Goal: Task Accomplishment & Management: Complete application form

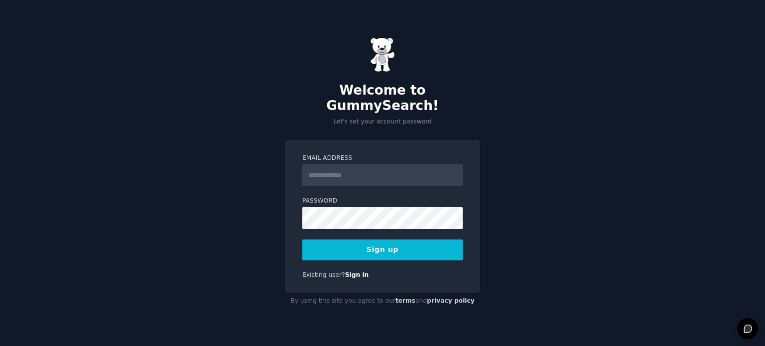
click at [320, 164] on input "Email Address" at bounding box center [382, 175] width 160 height 22
type input "**********"
click at [376, 241] on button "Sign up" at bounding box center [382, 250] width 160 height 21
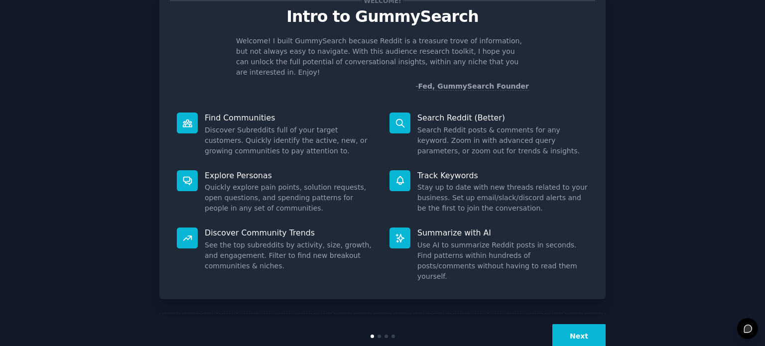
scroll to position [43, 0]
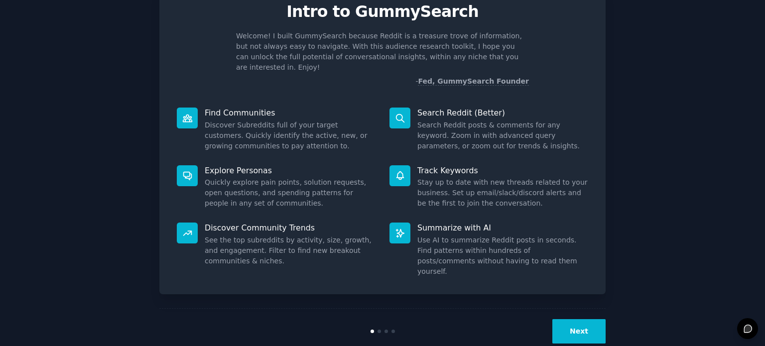
click at [584, 319] on button "Next" at bounding box center [578, 331] width 53 height 24
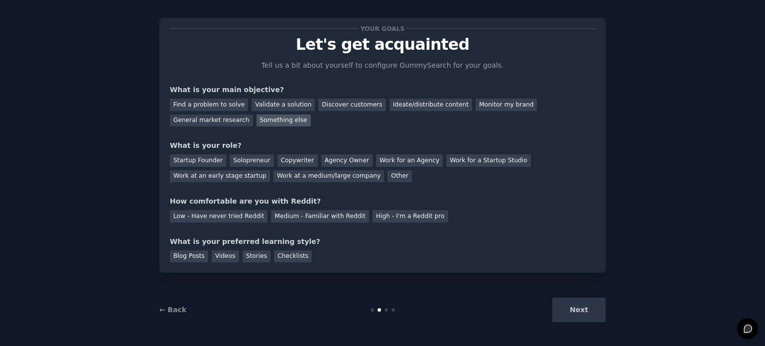
click at [256, 123] on div "Something else" at bounding box center [283, 121] width 54 height 12
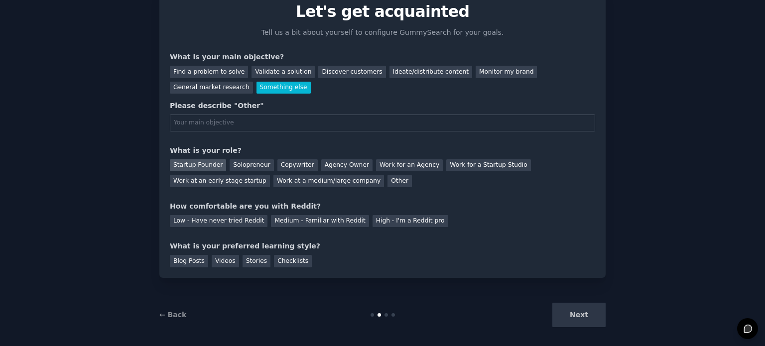
click at [193, 165] on div "Startup Founder" at bounding box center [198, 165] width 56 height 12
click at [284, 218] on div "Medium - Familiar with Reddit" at bounding box center [320, 221] width 98 height 12
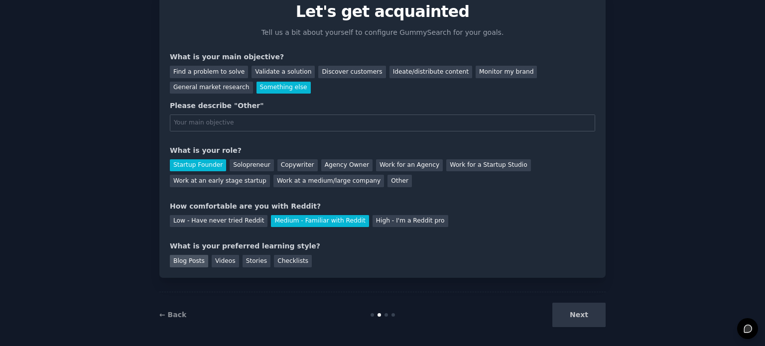
drag, startPoint x: 185, startPoint y: 264, endPoint x: 200, endPoint y: 265, distance: 15.0
click at [187, 263] on div "Blog Posts" at bounding box center [189, 261] width 38 height 12
click at [575, 316] on div "Next" at bounding box center [531, 315] width 149 height 24
click at [583, 314] on div "Next" at bounding box center [531, 315] width 149 height 24
click at [253, 82] on div "General market research" at bounding box center [211, 88] width 83 height 12
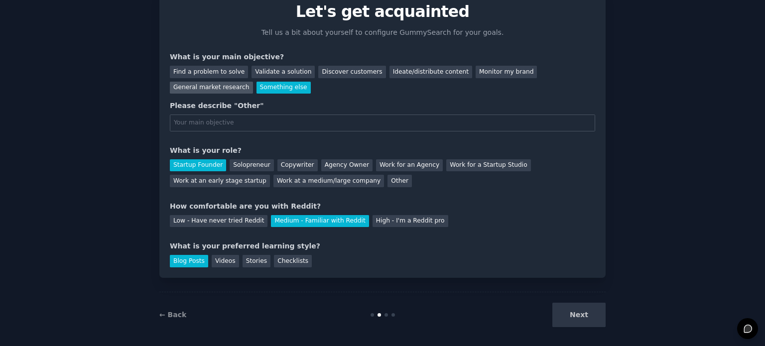
scroll to position [10, 0]
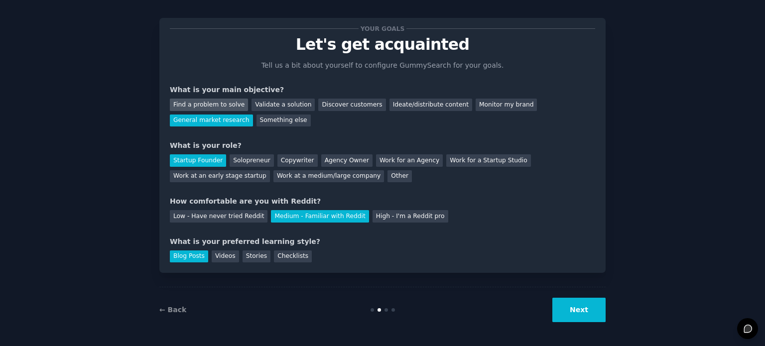
click at [216, 104] on div "Find a problem to solve" at bounding box center [209, 105] width 78 height 12
click at [581, 309] on button "Next" at bounding box center [578, 310] width 53 height 24
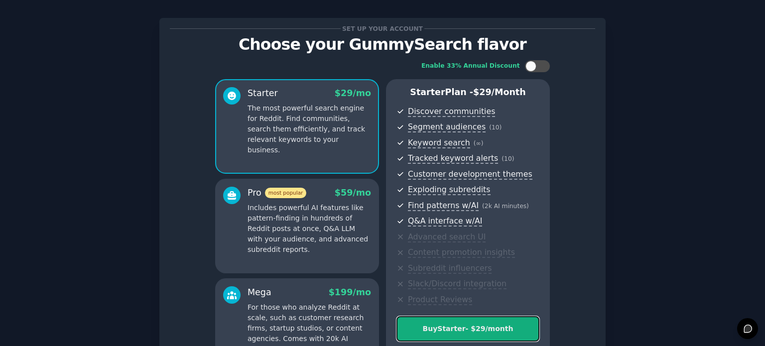
click at [492, 330] on div "Buy Starter - $ 29 /month" at bounding box center [468, 329] width 142 height 10
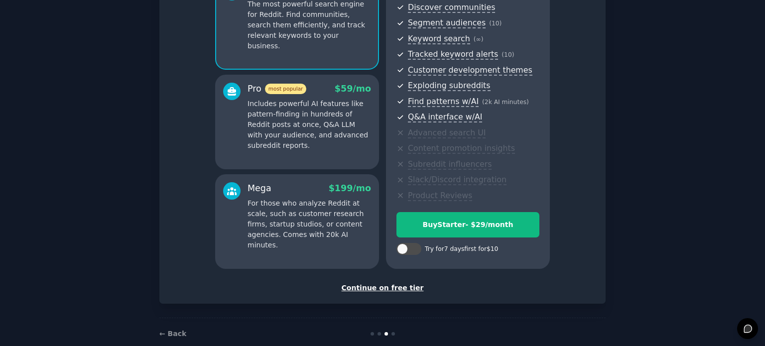
scroll to position [118, 0]
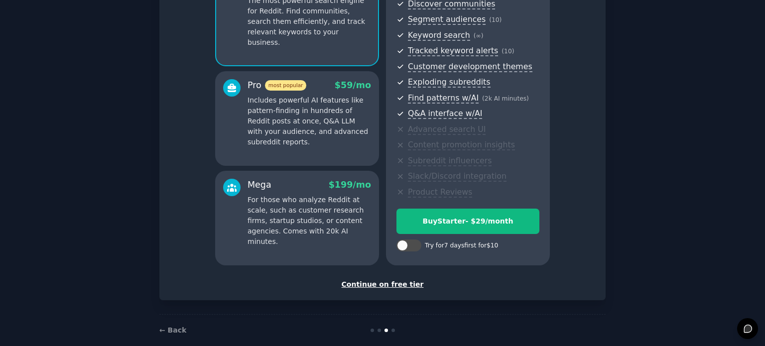
click at [392, 283] on div "Continue on free tier" at bounding box center [382, 284] width 425 height 10
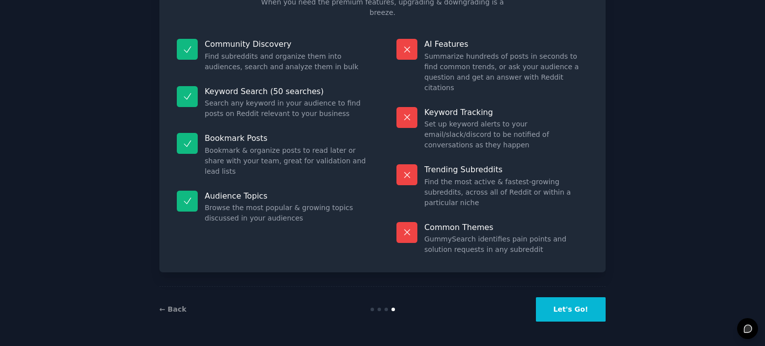
scroll to position [41, 0]
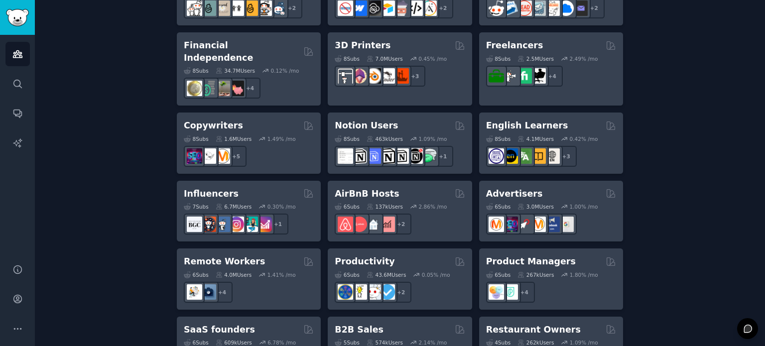
scroll to position [701, 0]
